Goal: Find specific page/section: Find specific page/section

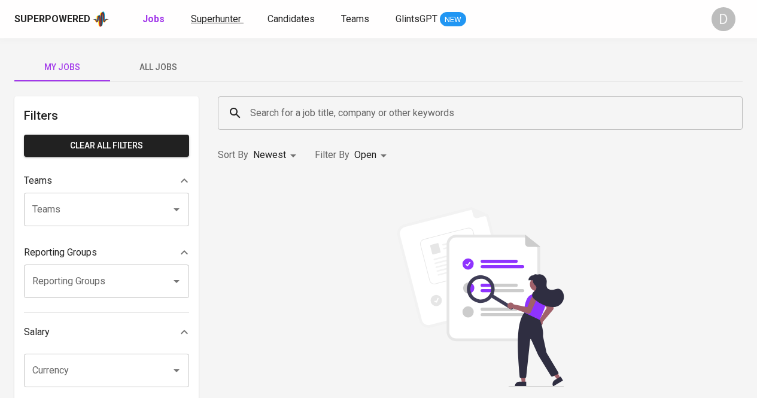
click at [215, 18] on span "Superhunter" at bounding box center [216, 18] width 50 height 11
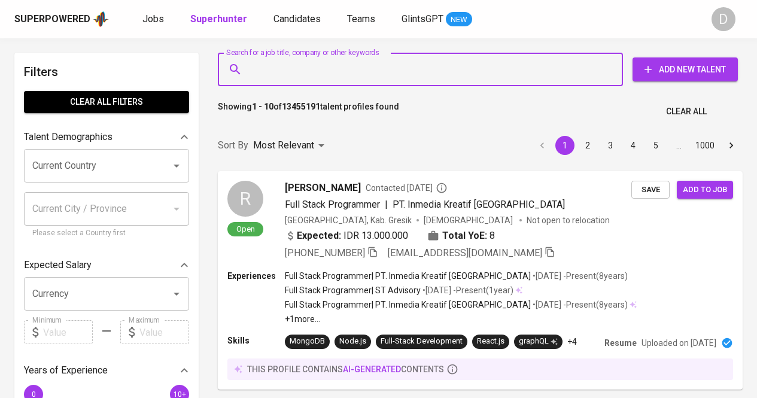
click at [354, 60] on input "Search for a job title, company or other keywords" at bounding box center [423, 69] width 352 height 23
paste input "[PERSON_NAME]"
type input "[PERSON_NAME]"
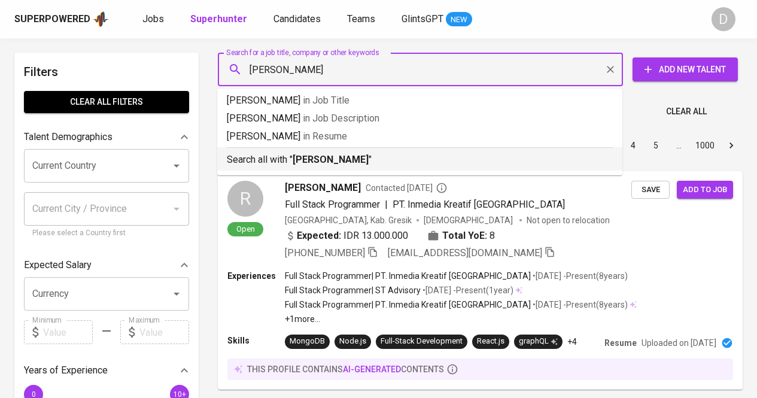
click at [353, 168] on li "Search all with " Mela Audya "" at bounding box center [419, 158] width 405 height 23
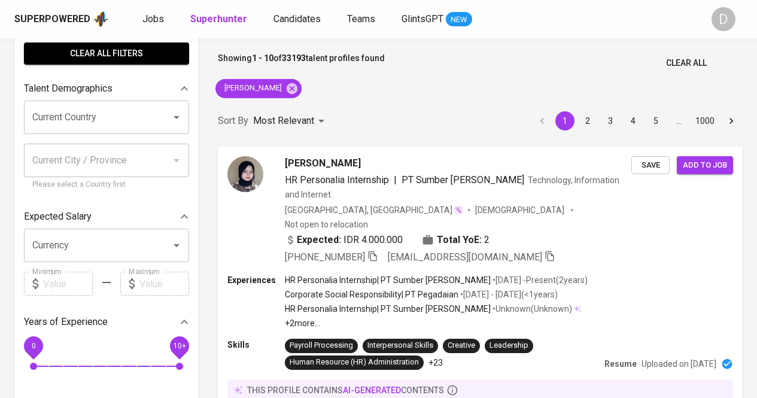
scroll to position [56, 0]
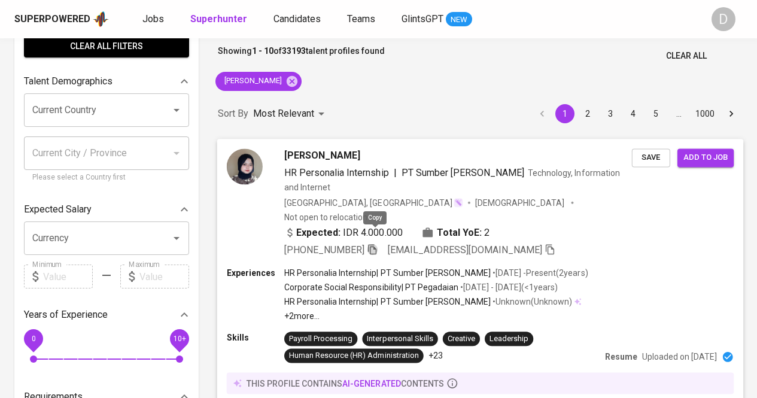
click at [375, 244] on icon "button" at bounding box center [372, 249] width 11 height 11
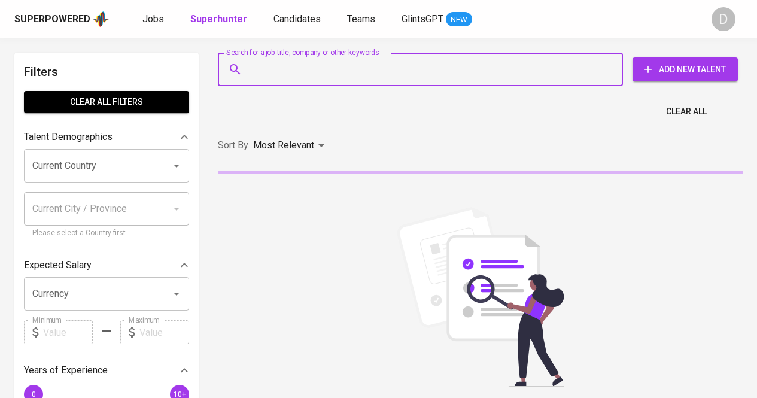
click at [275, 74] on input "Search for a job title, company or other keywords" at bounding box center [423, 69] width 352 height 23
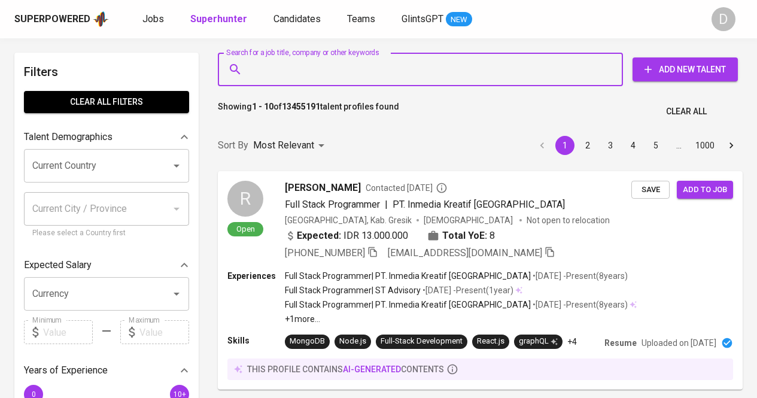
paste input "[PERSON_NAME]"
type input "[PERSON_NAME]"
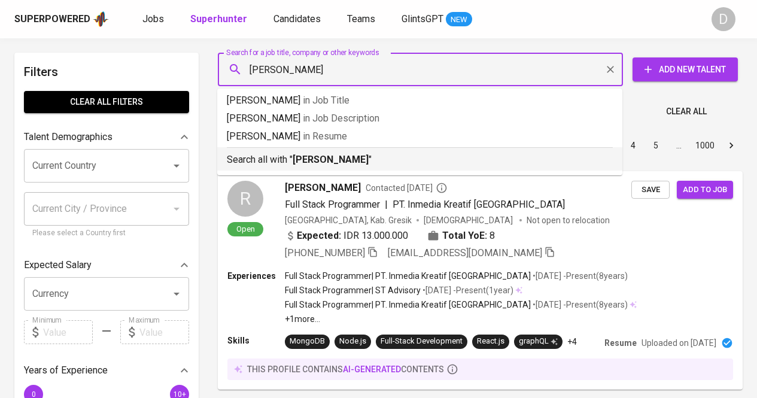
click at [411, 163] on p "Search all with " [PERSON_NAME] "" at bounding box center [420, 160] width 386 height 14
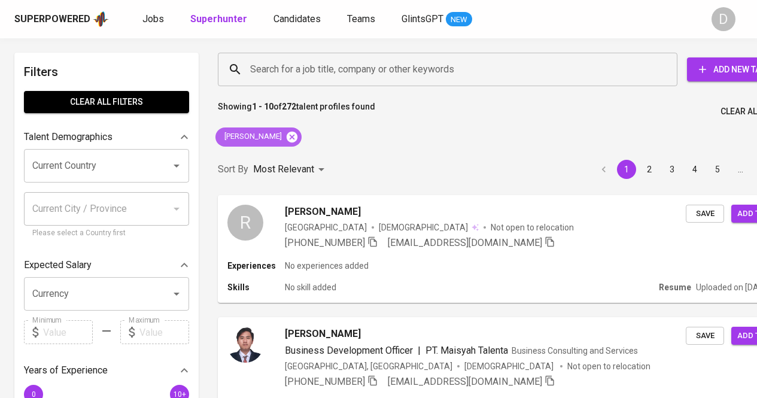
click at [287, 138] on icon at bounding box center [292, 136] width 11 height 11
click at [276, 159] on div "Most Relevant" at bounding box center [290, 170] width 75 height 22
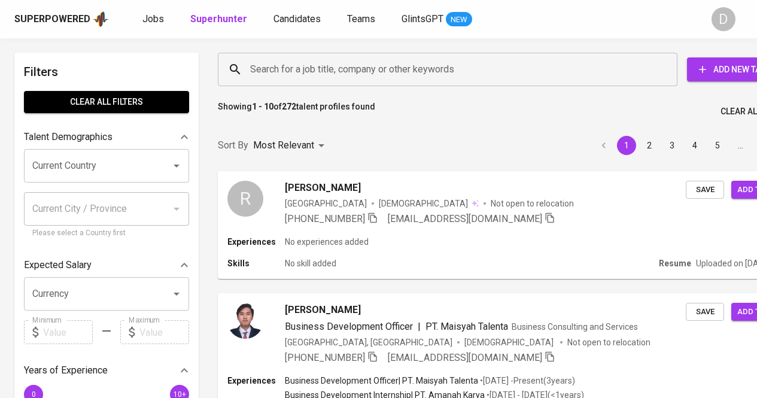
click at [298, 66] on input "Search for a job title, company or other keywords" at bounding box center [450, 69] width 407 height 23
click at [291, 70] on input "Search for a job title, company or other keywords" at bounding box center [450, 69] width 407 height 23
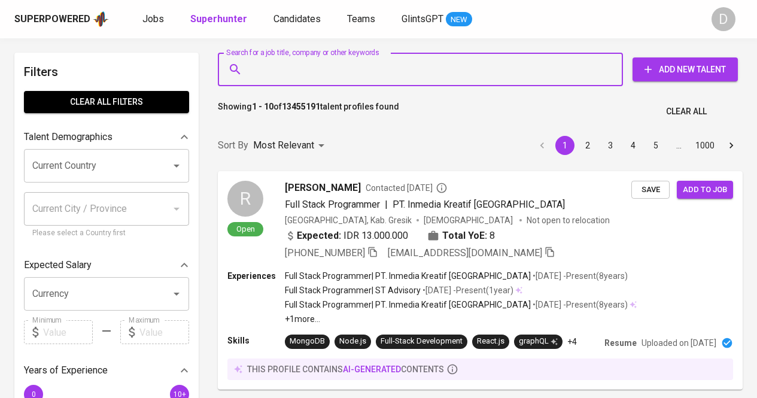
paste input "PT NATA [PERSON_NAME][DEMOGRAPHIC_DATA]"
type input "PT NATA [PERSON_NAME][DEMOGRAPHIC_DATA]"
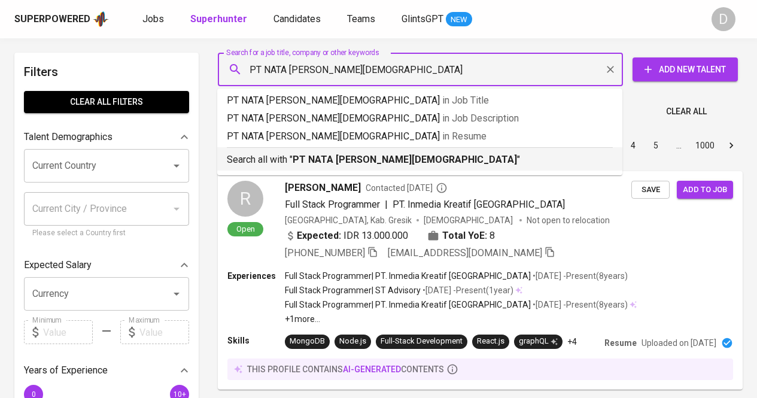
click at [436, 168] on li "Search all with " PT NATA [PERSON_NAME][DEMOGRAPHIC_DATA] "" at bounding box center [419, 158] width 405 height 23
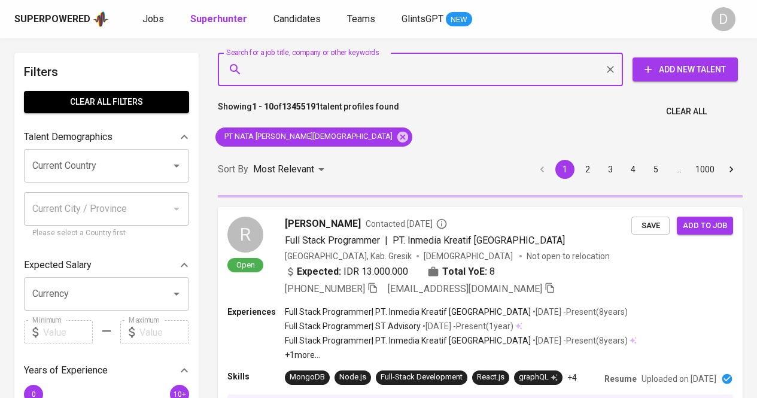
click at [436, 168] on div "Sort By Most Relevant MOST_RELEVANT 1 2 3 4 5 … 1000" at bounding box center [480, 169] width 539 height 36
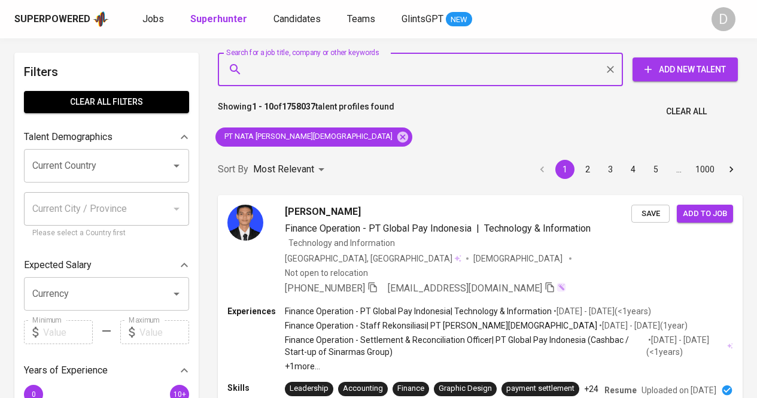
click at [388, 78] on input "Search for a job title, company or other keywords" at bounding box center [423, 69] width 352 height 23
paste input "PT Artomoro Prima Langgeng"
type input "PT Artomoro Prima Langgeng"
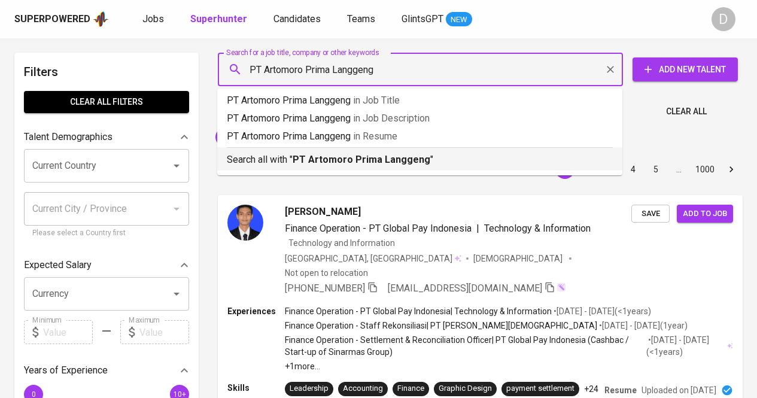
click at [400, 159] on b "PT Artomoro Prima Langgeng" at bounding box center [362, 159] width 138 height 11
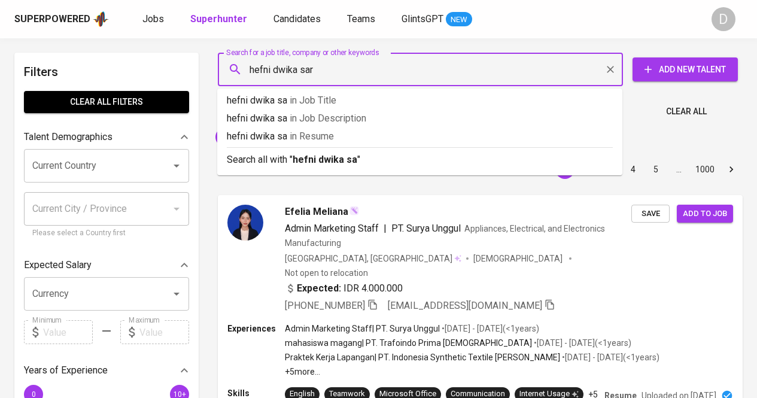
type input "[PERSON_NAME]"
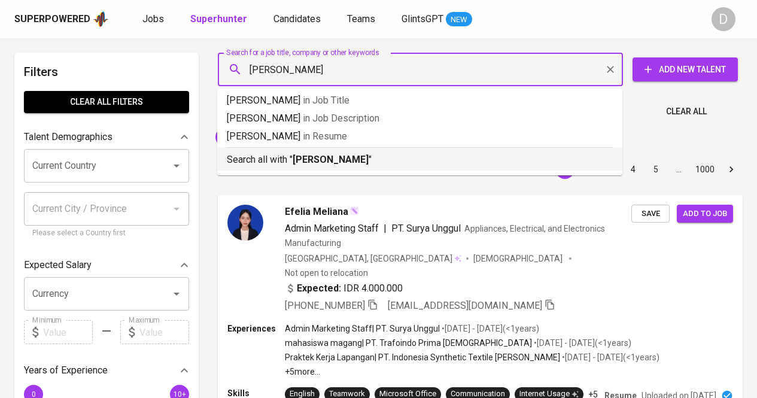
click at [361, 155] on b "[PERSON_NAME]" at bounding box center [331, 159] width 76 height 11
